Goal: Task Accomplishment & Management: Use online tool/utility

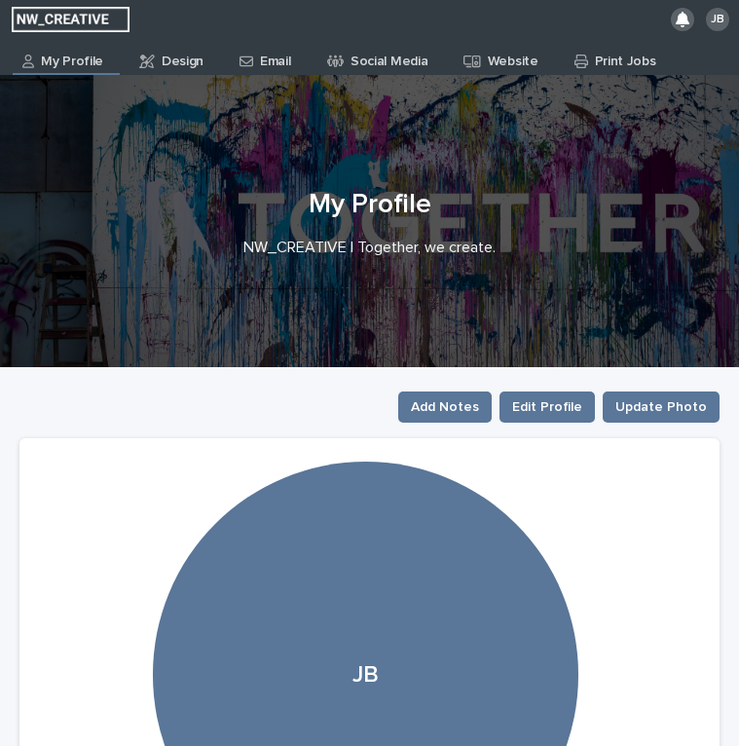
click at [192, 60] on p "Design" at bounding box center [183, 54] width 42 height 31
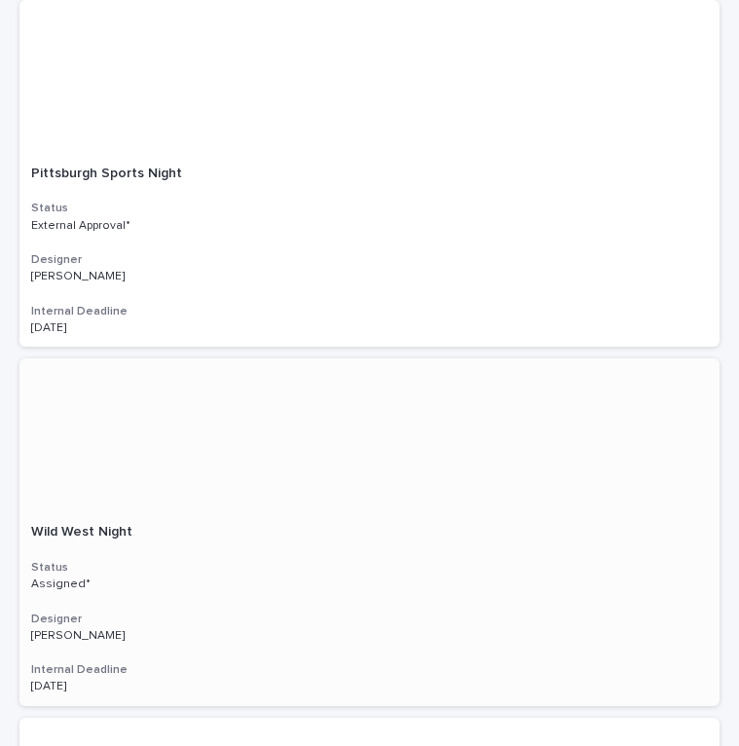
scroll to position [704, 0]
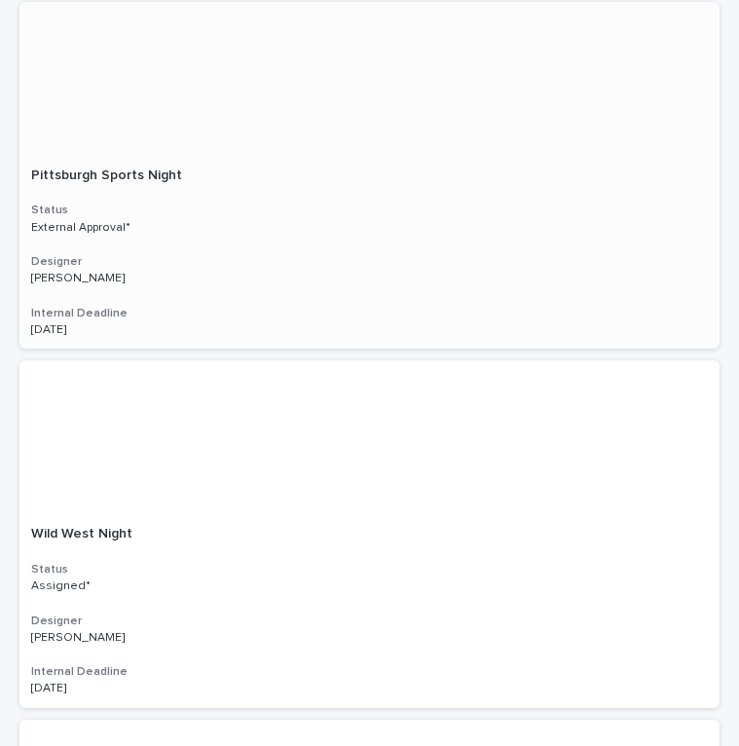
click at [310, 260] on h3 "Designer" at bounding box center [369, 262] width 677 height 16
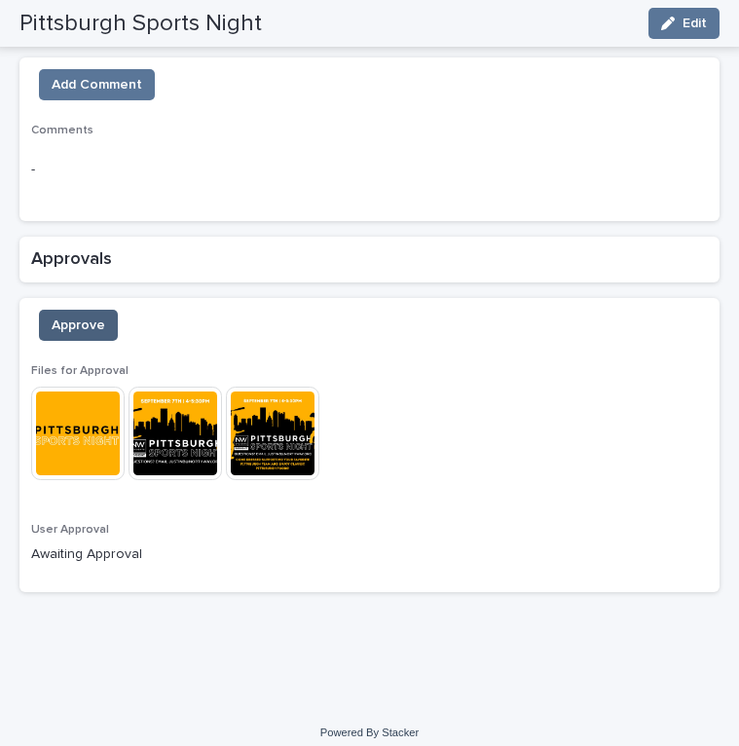
scroll to position [1372, 0]
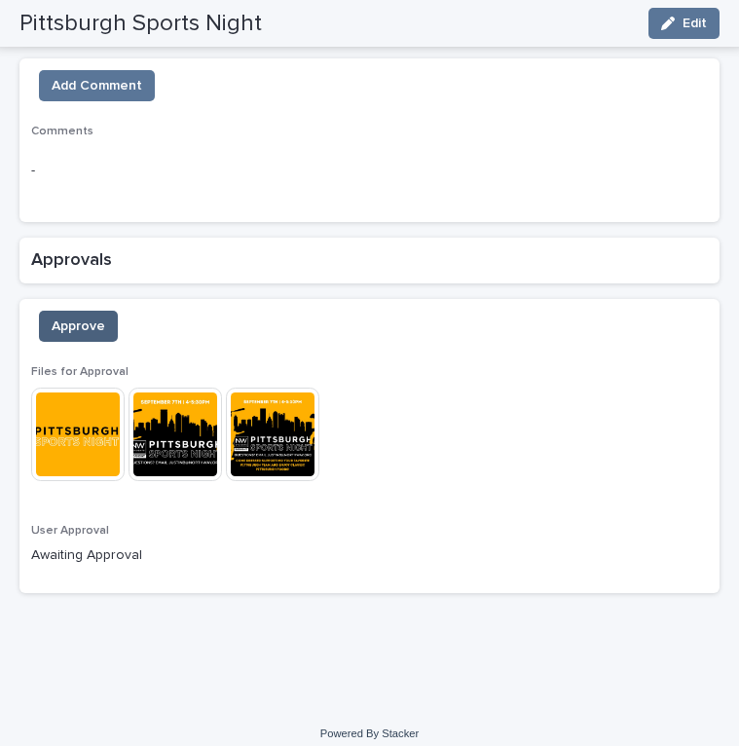
click at [99, 317] on span "Approve" at bounding box center [79, 326] width 54 height 19
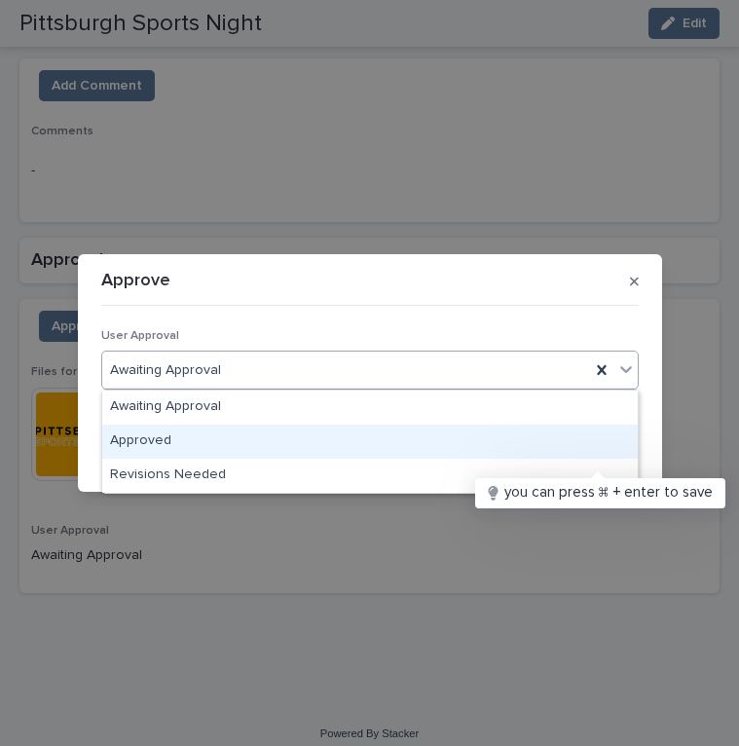
click at [192, 432] on div "Approved" at bounding box center [370, 442] width 536 height 34
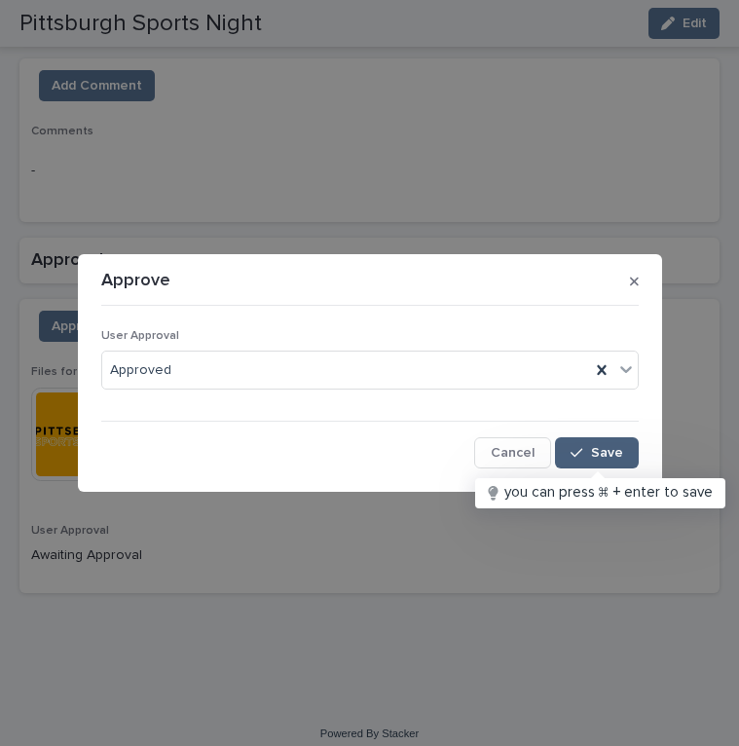
click at [603, 451] on span "Save" at bounding box center [607, 453] width 32 height 14
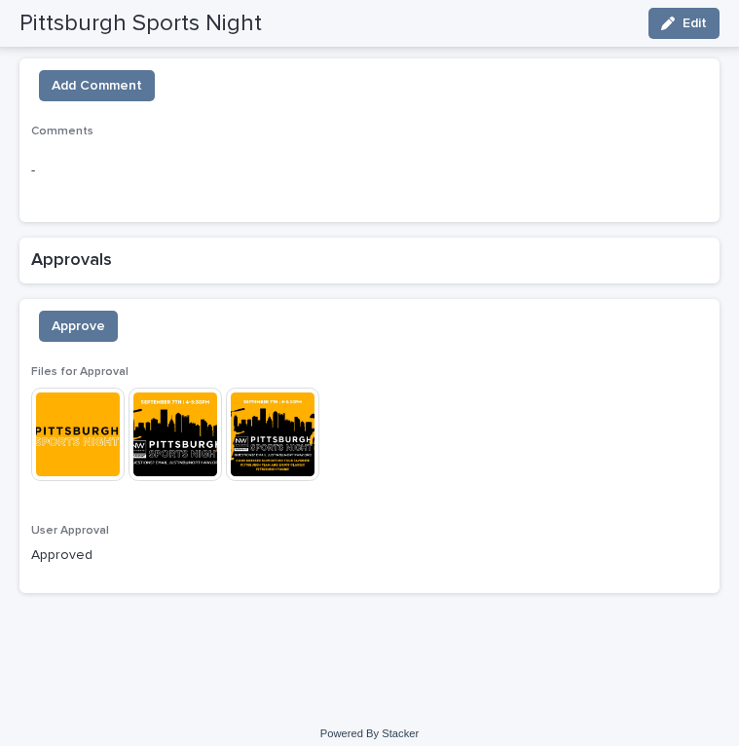
click at [257, 428] on img at bounding box center [273, 435] width 94 height 94
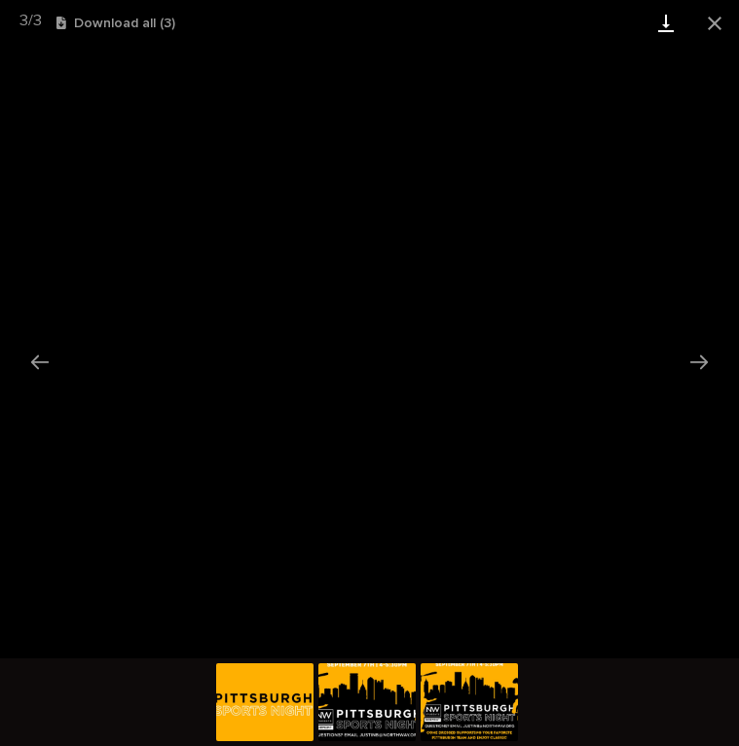
click at [676, 21] on link "Download" at bounding box center [666, 23] width 49 height 46
click at [388, 704] on img at bounding box center [367, 702] width 97 height 78
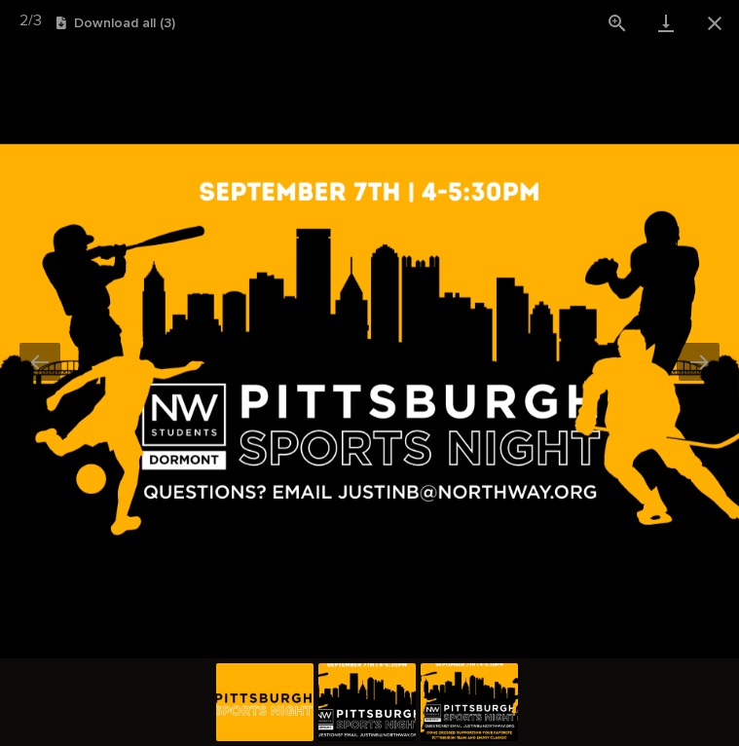
scroll to position [0, 0]
click at [424, 495] on img at bounding box center [369, 352] width 739 height 416
click at [542, 213] on img at bounding box center [369, 352] width 739 height 416
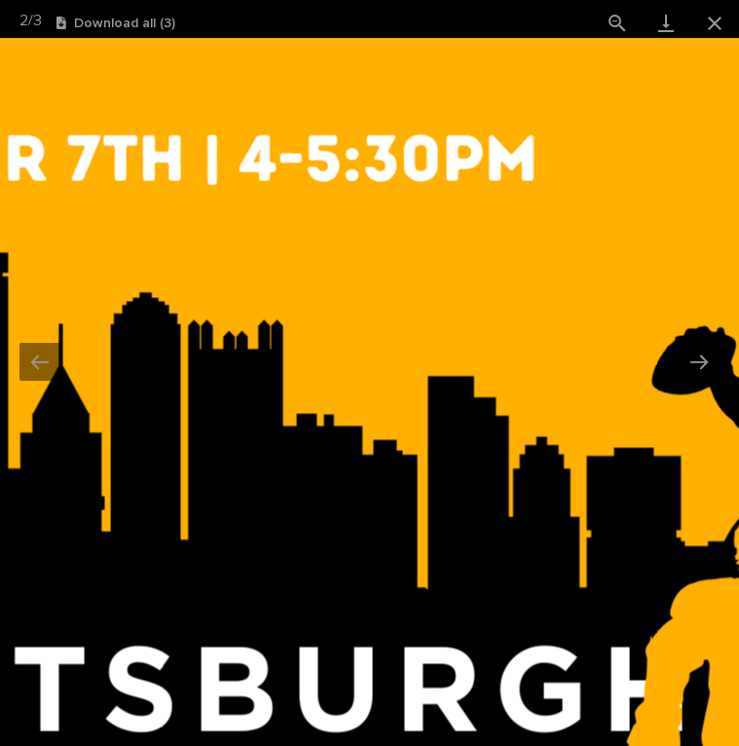
click at [492, 255] on img at bounding box center [107, 564] width 1871 height 1052
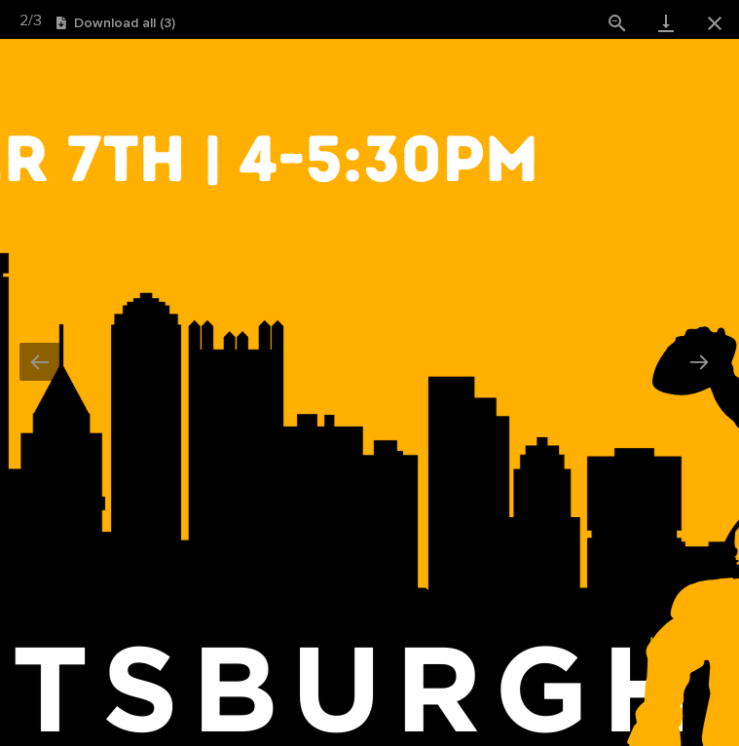
click at [492, 255] on img at bounding box center [107, 564] width 1871 height 1052
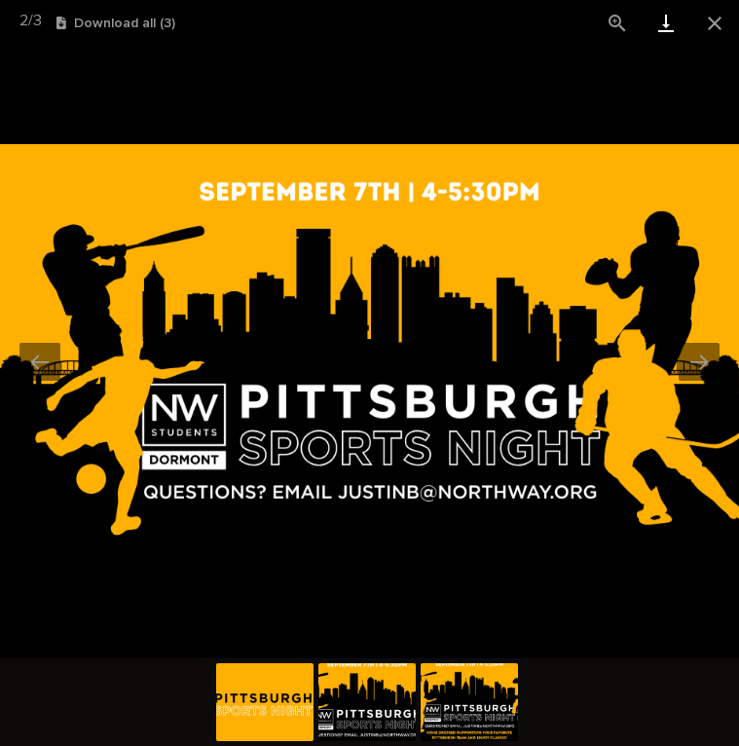
click at [670, 34] on link "Download" at bounding box center [666, 23] width 49 height 46
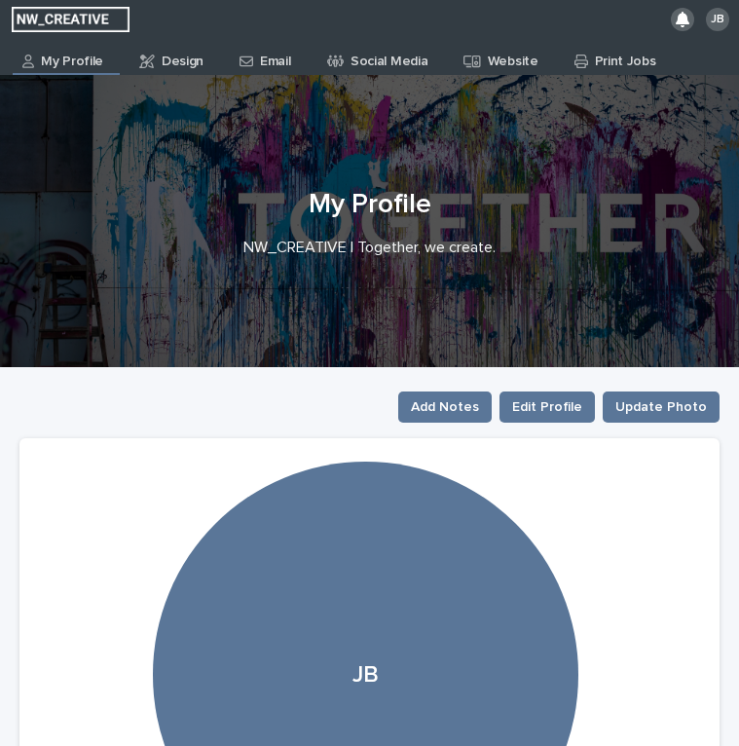
click at [260, 61] on p "Email" at bounding box center [275, 54] width 30 height 31
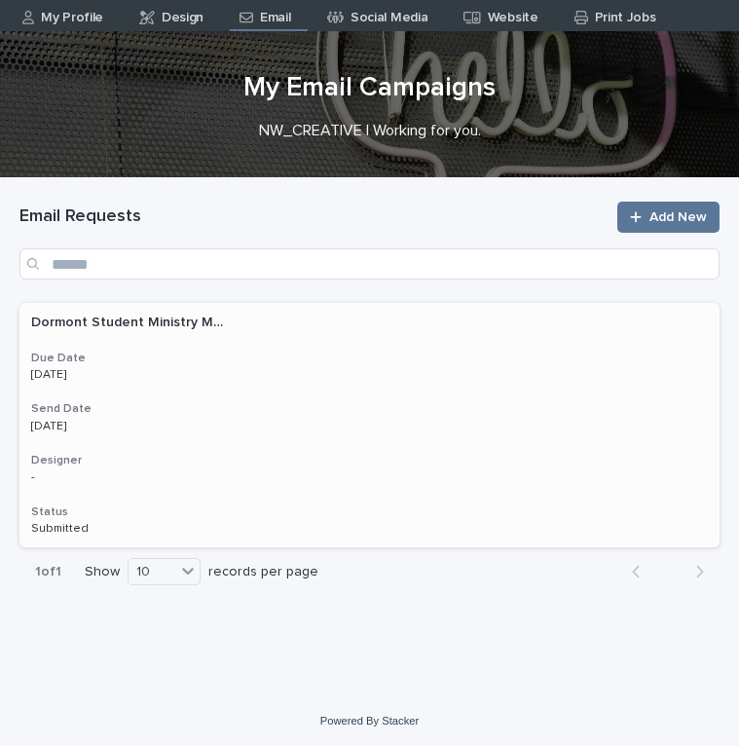
scroll to position [43, 0]
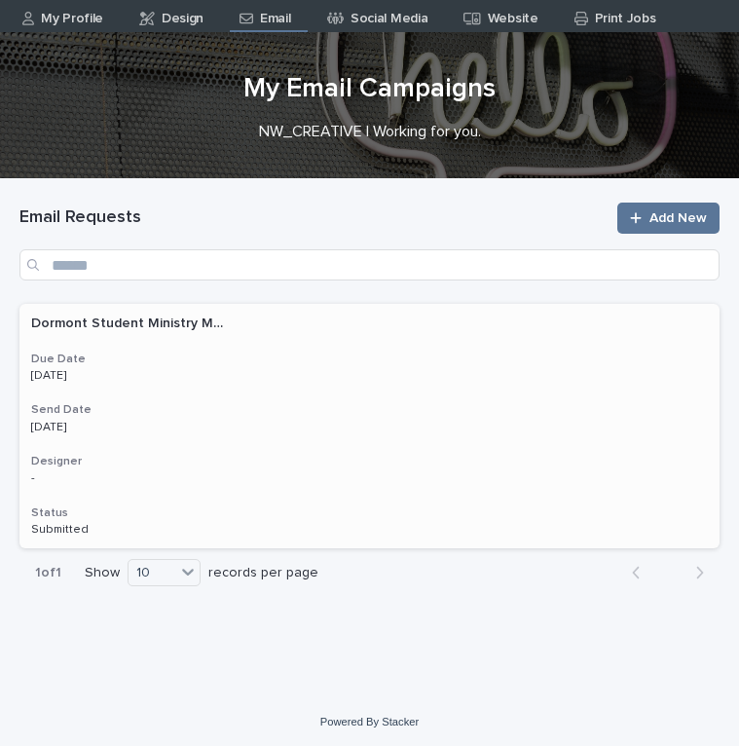
click at [286, 509] on h3 "Status" at bounding box center [369, 514] width 677 height 16
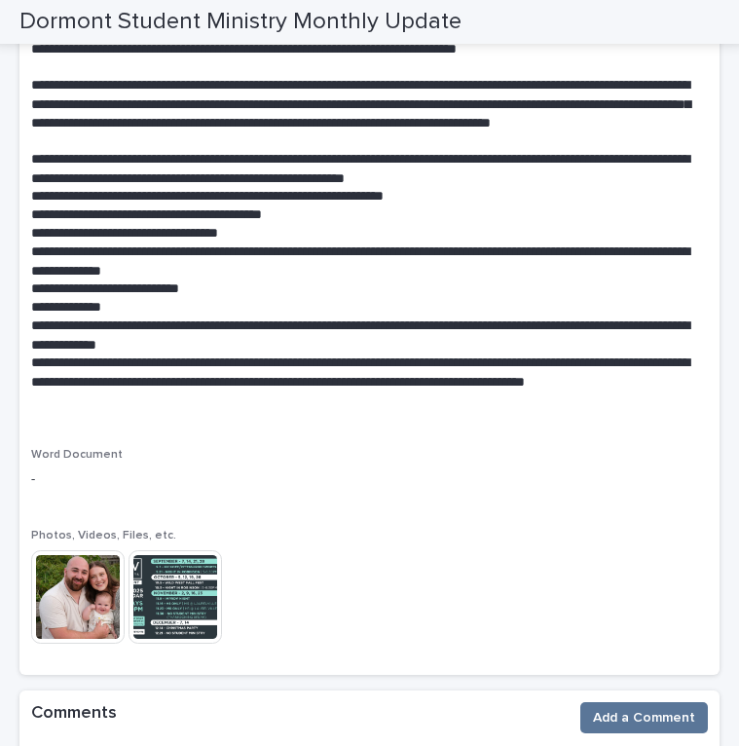
scroll to position [299, 0]
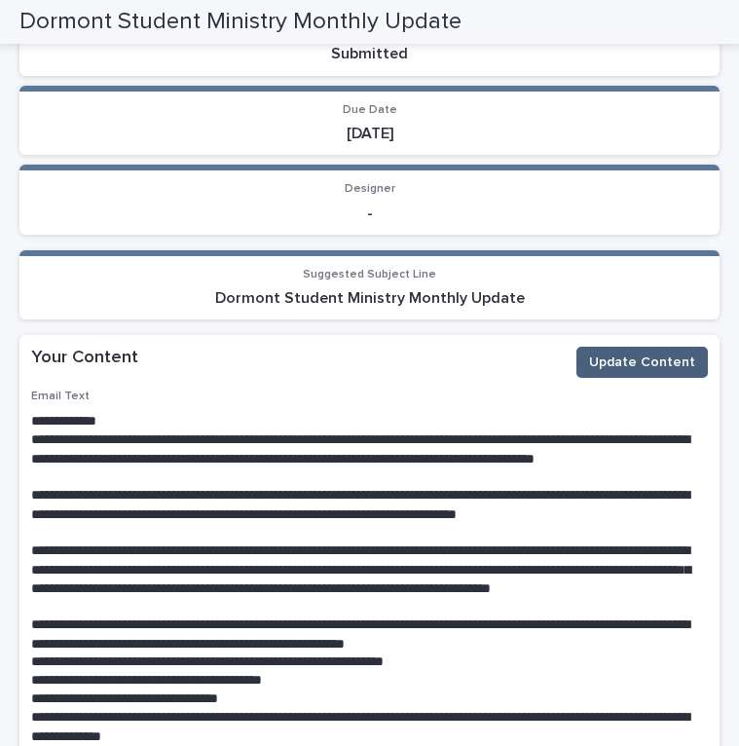
click at [614, 371] on button "Update Content" at bounding box center [643, 362] width 132 height 31
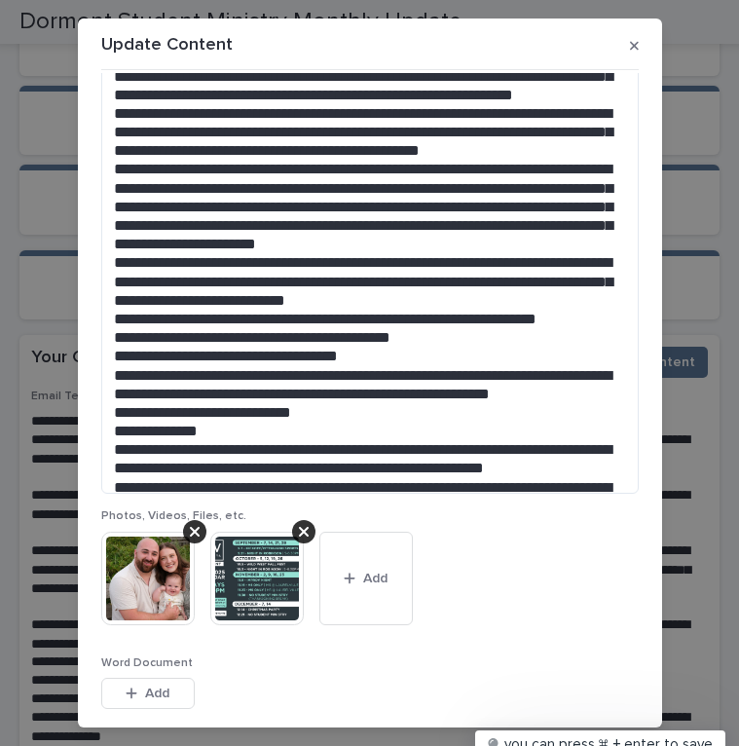
scroll to position [133, 0]
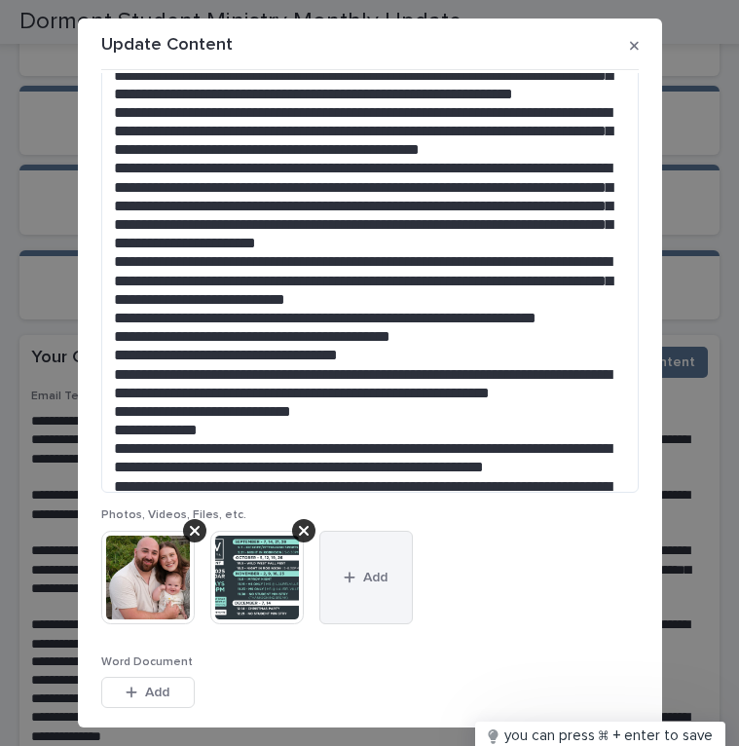
click at [326, 582] on button "Add" at bounding box center [367, 578] width 94 height 94
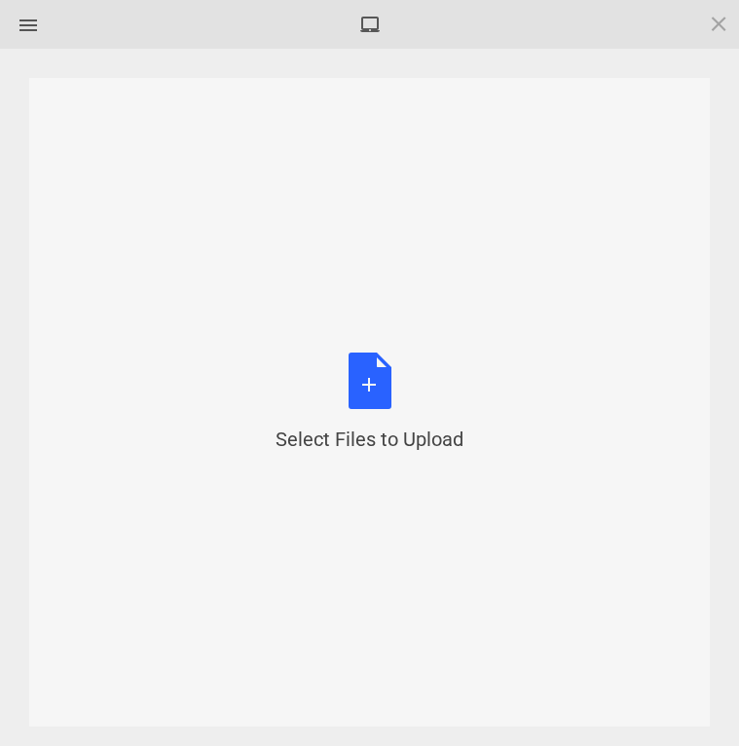
click at [343, 412] on div "Select Files to Upload or Drag and Drop, Copy and Paste Files" at bounding box center [370, 403] width 188 height 100
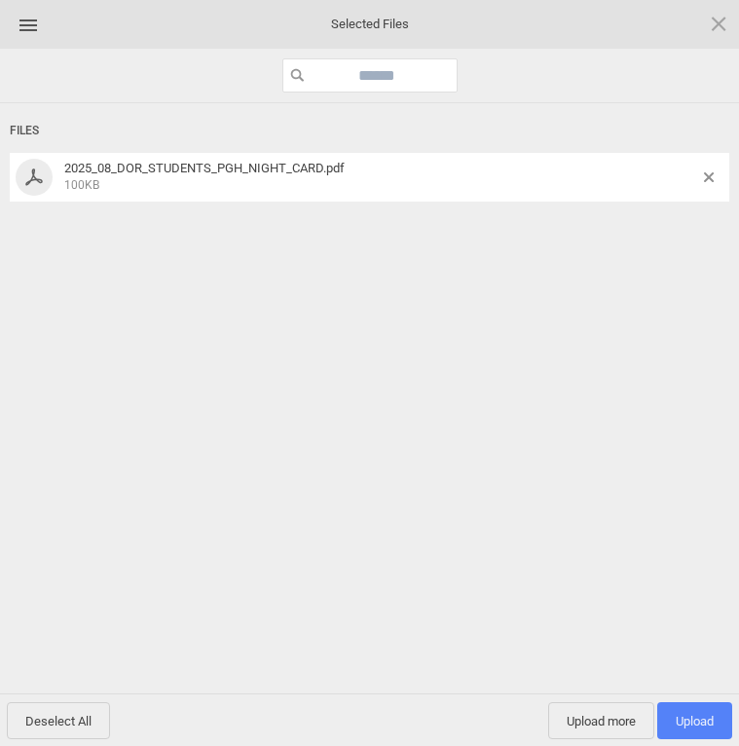
click at [677, 710] on span "Upload 1" at bounding box center [695, 720] width 75 height 37
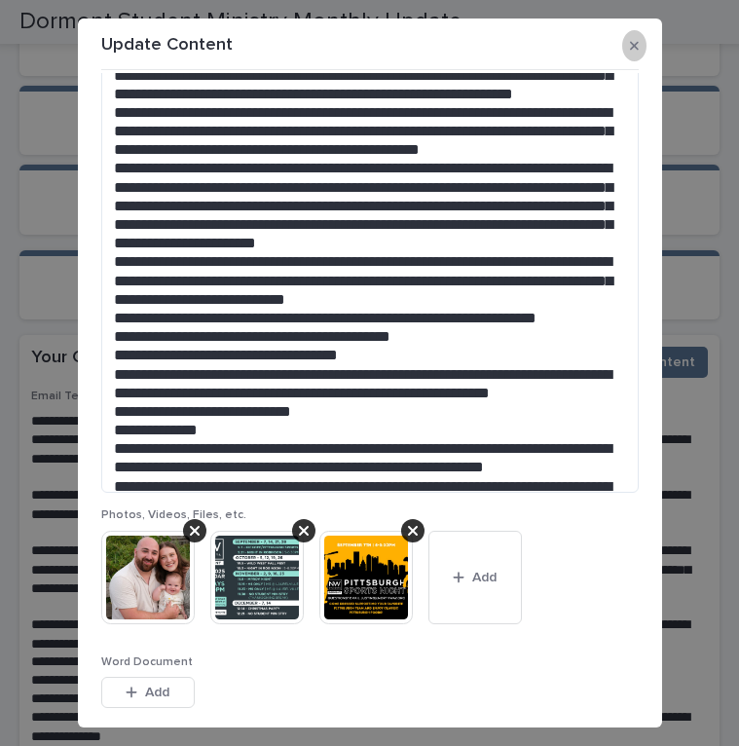
click at [630, 53] on icon "button" at bounding box center [634, 46] width 9 height 14
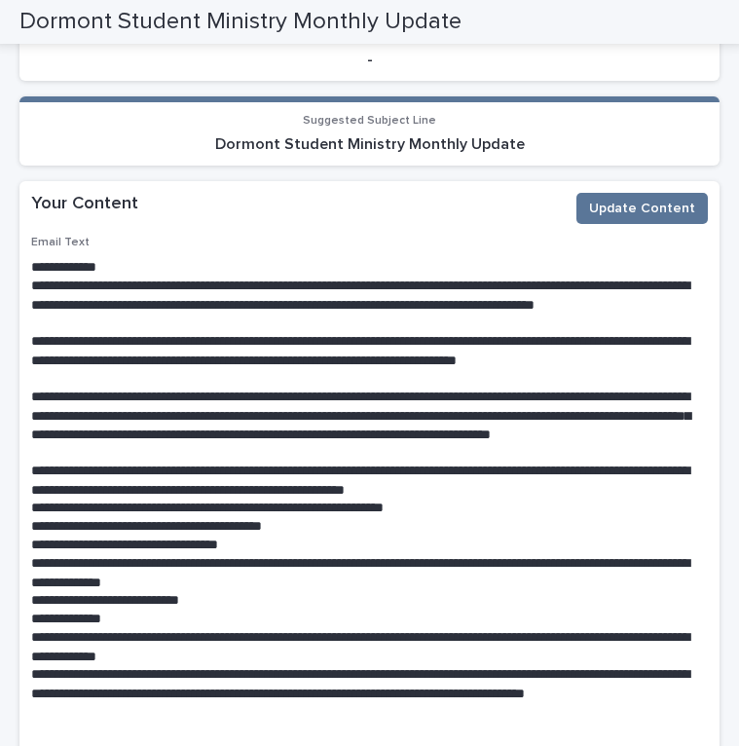
scroll to position [244, 0]
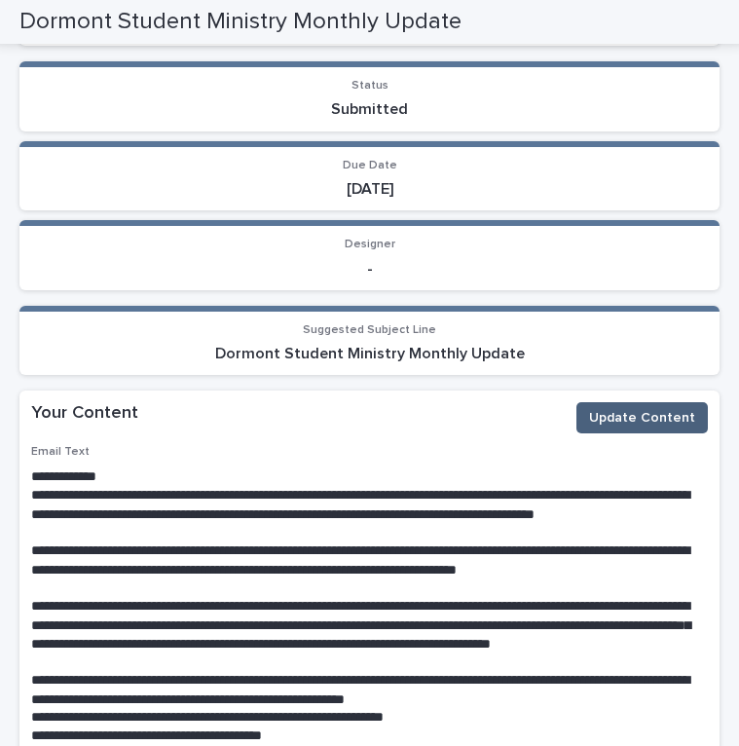
click at [636, 408] on span "Update Content" at bounding box center [642, 417] width 106 height 19
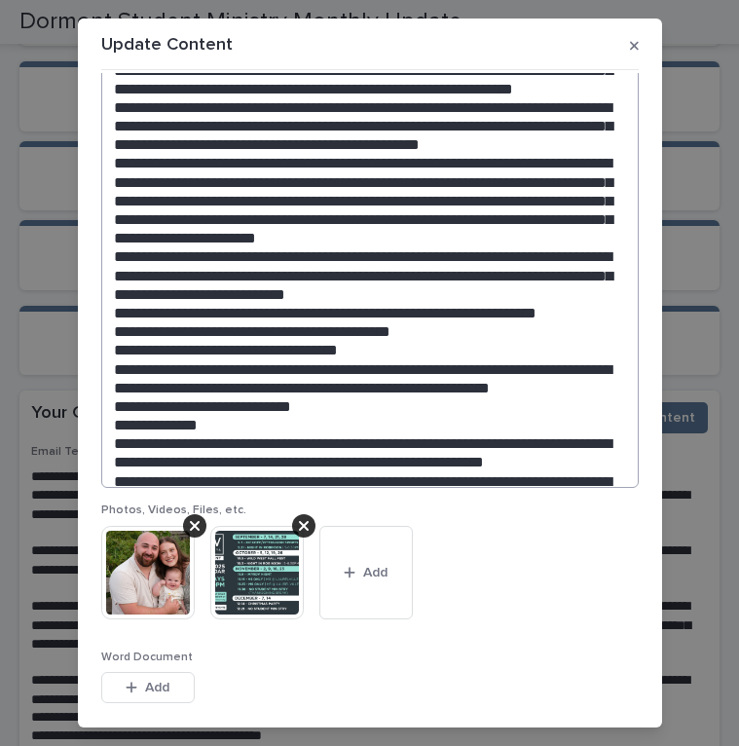
scroll to position [139, 0]
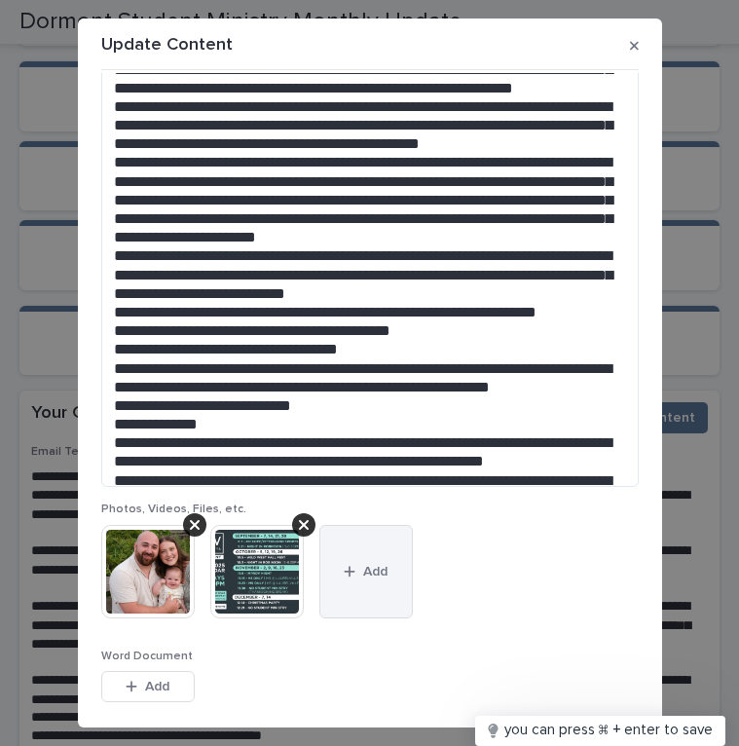
click at [366, 587] on button "Add" at bounding box center [367, 572] width 94 height 94
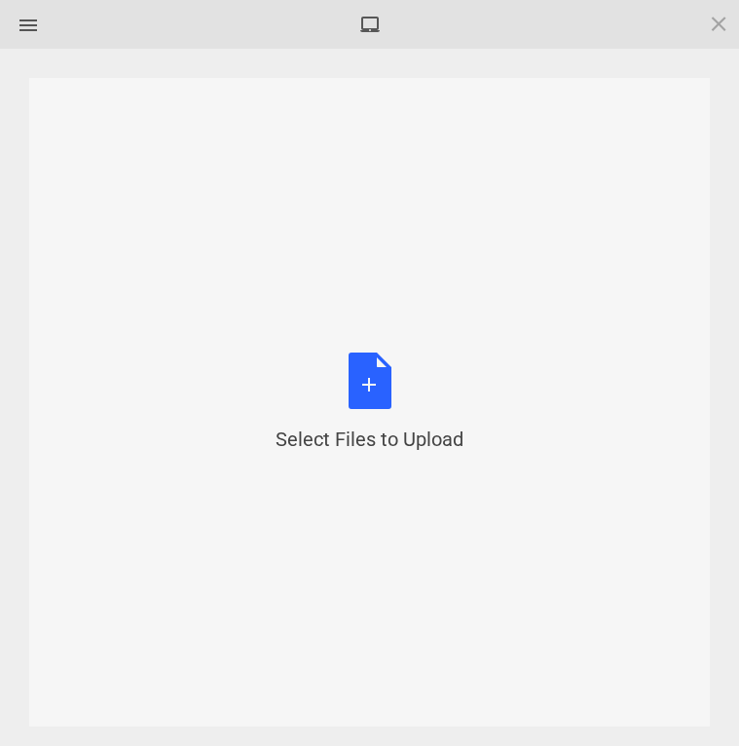
click at [399, 325] on div "Select Files to Upload or Drag and Drop, Copy and Paste Files" at bounding box center [369, 402] width 681 height 649
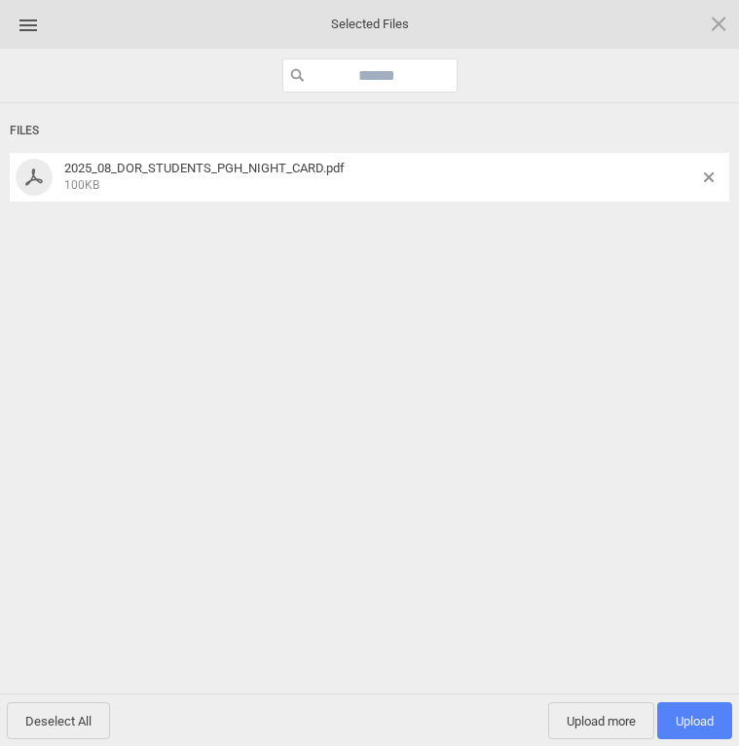
click at [702, 718] on span "Upload 1" at bounding box center [695, 721] width 38 height 15
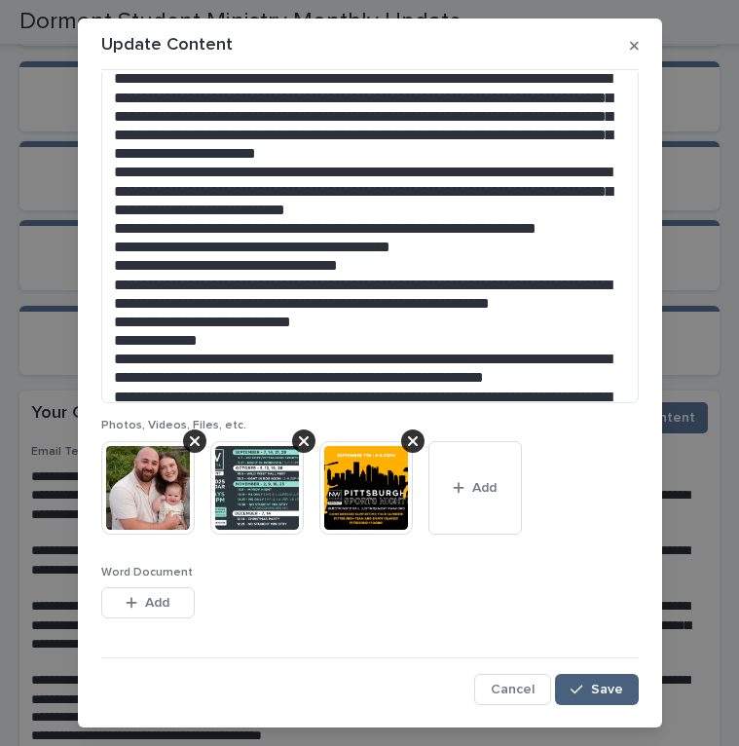
scroll to position [222, 0]
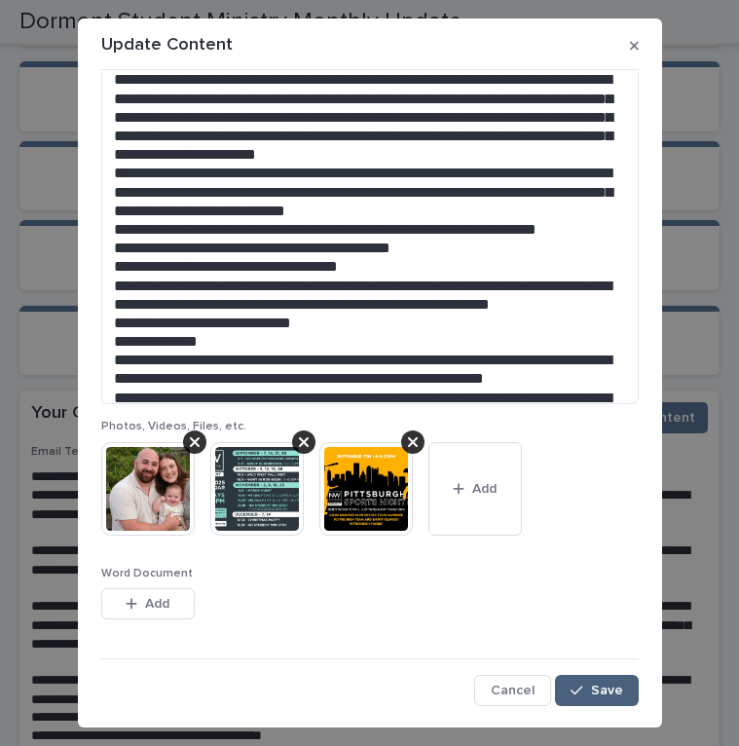
click at [615, 695] on span "Save" at bounding box center [607, 691] width 32 height 14
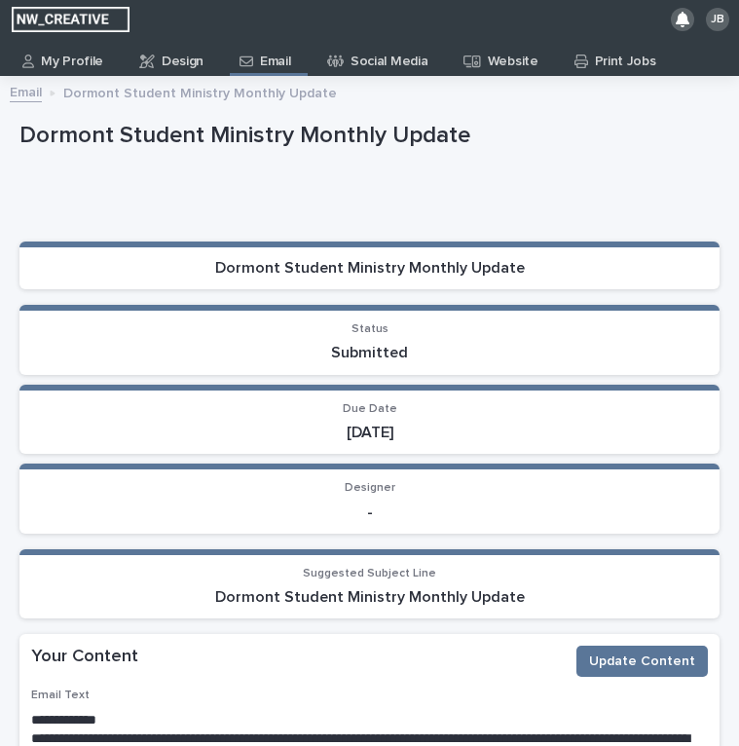
scroll to position [0, 0]
